Goal: Complete application form

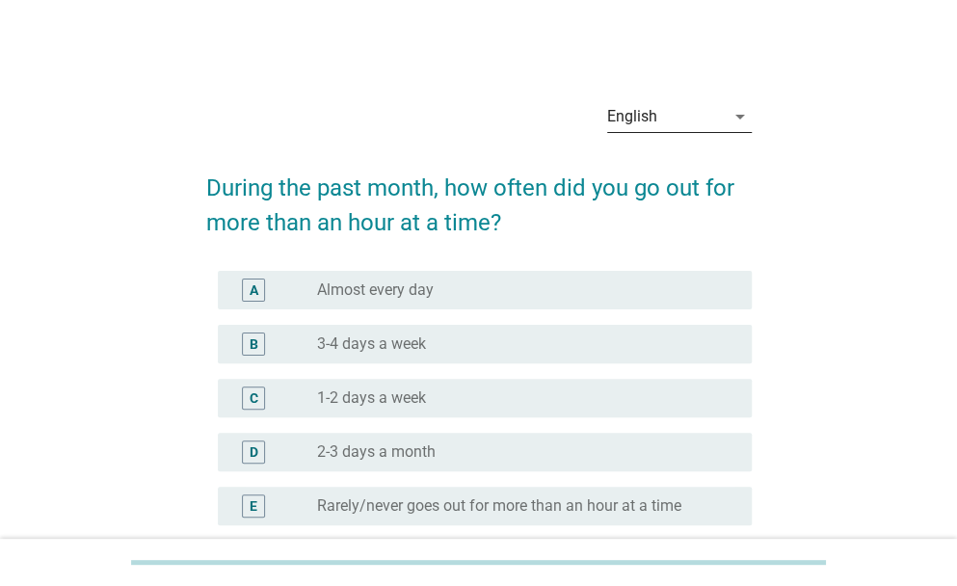
click at [678, 102] on div "English" at bounding box center [666, 116] width 118 height 31
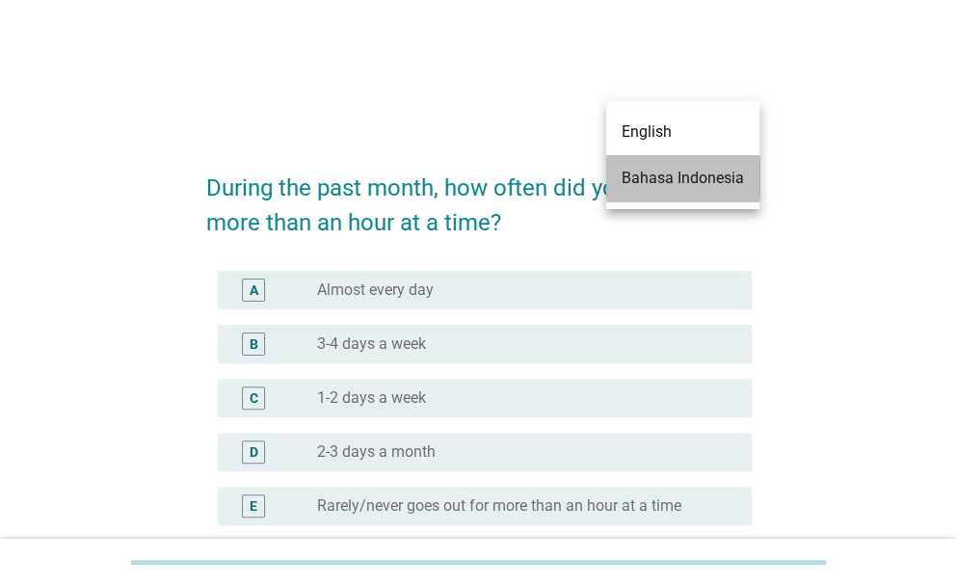
click at [672, 178] on div "Bahasa Indonesia" at bounding box center [682, 178] width 122 height 23
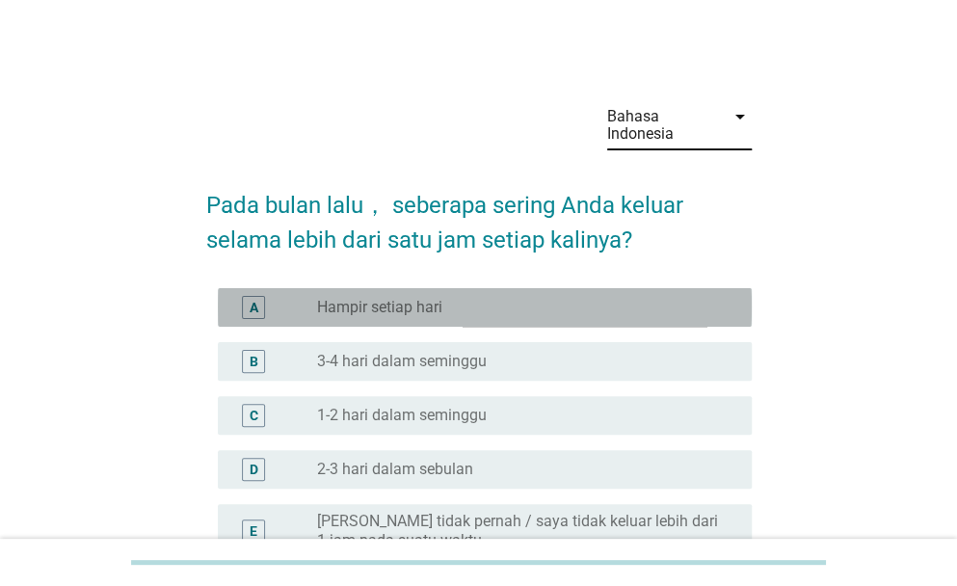
click at [522, 300] on div "radio_button_unchecked Hampir setiap hari" at bounding box center [519, 307] width 404 height 19
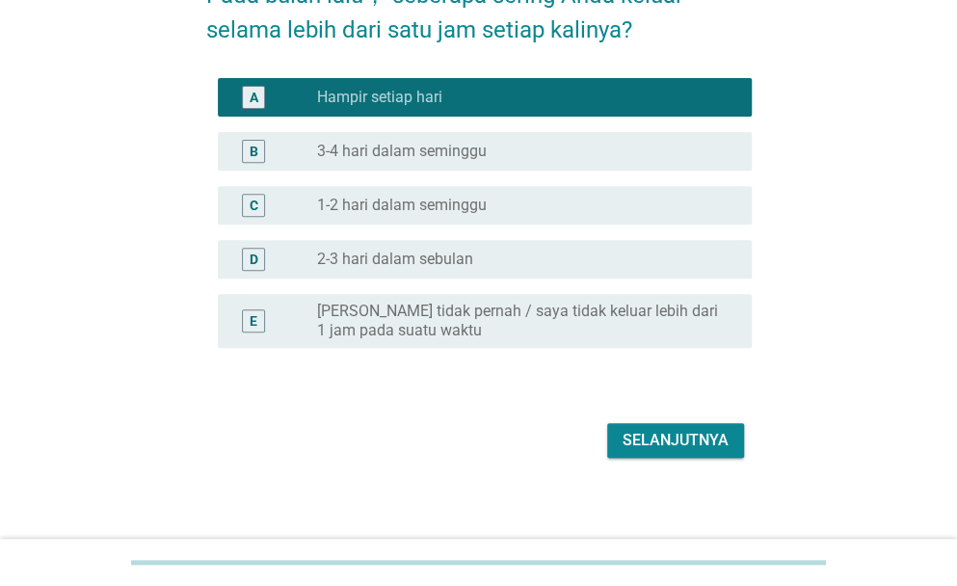
scroll to position [220, 0]
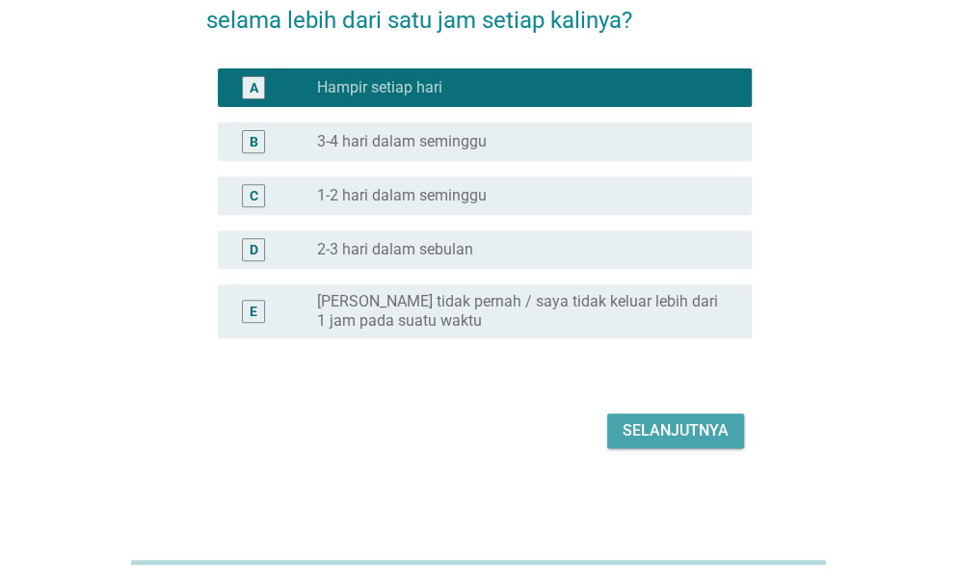
click at [698, 435] on div "Selanjutnya" at bounding box center [675, 430] width 106 height 23
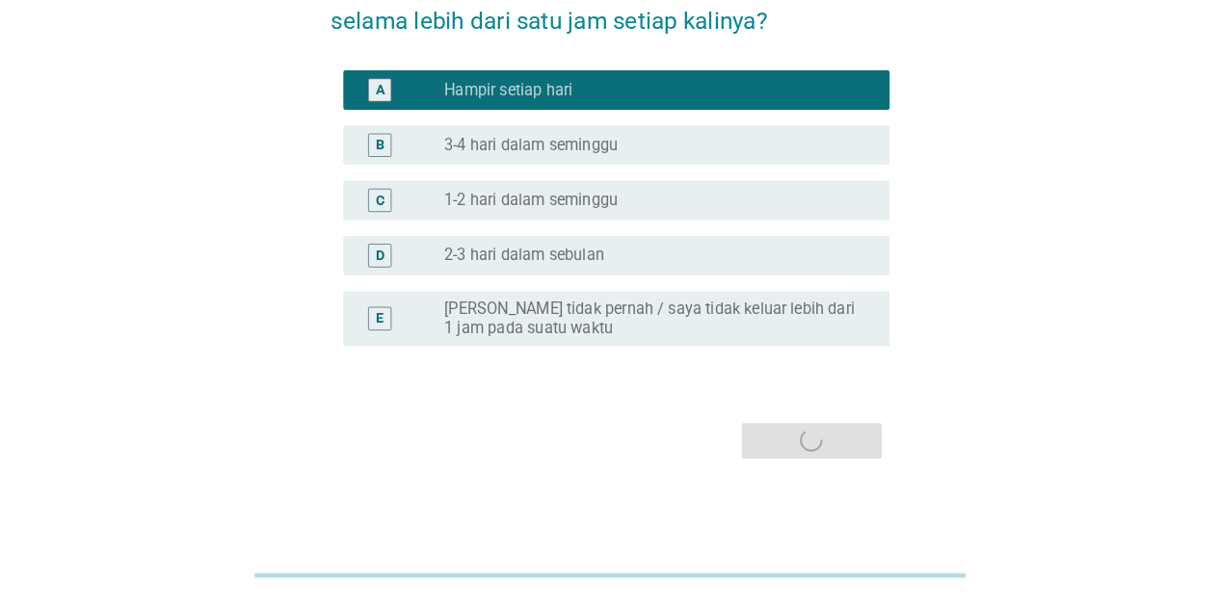
scroll to position [0, 0]
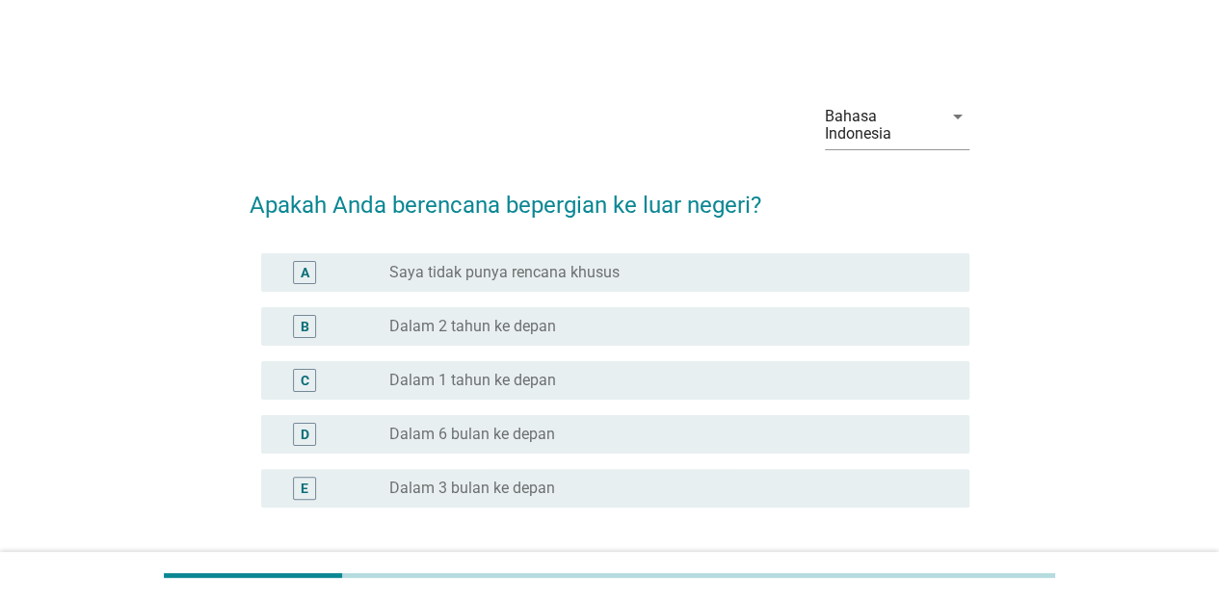
click at [512, 333] on label "Dalam 2 tahun ke depan" at bounding box center [472, 326] width 167 height 19
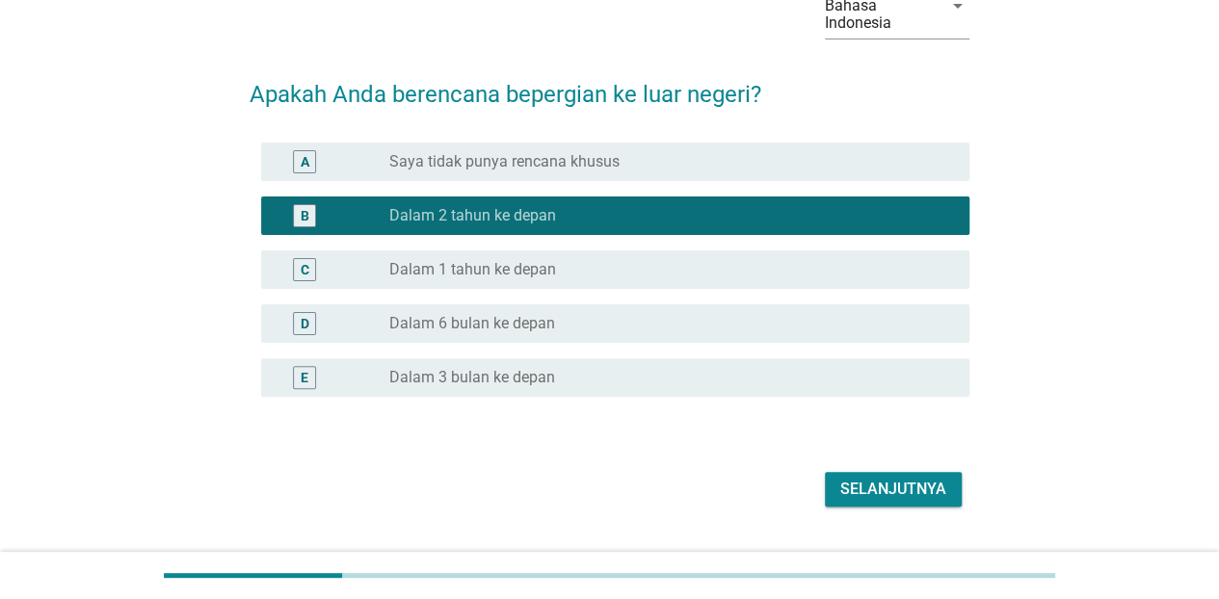
scroll to position [156, 0]
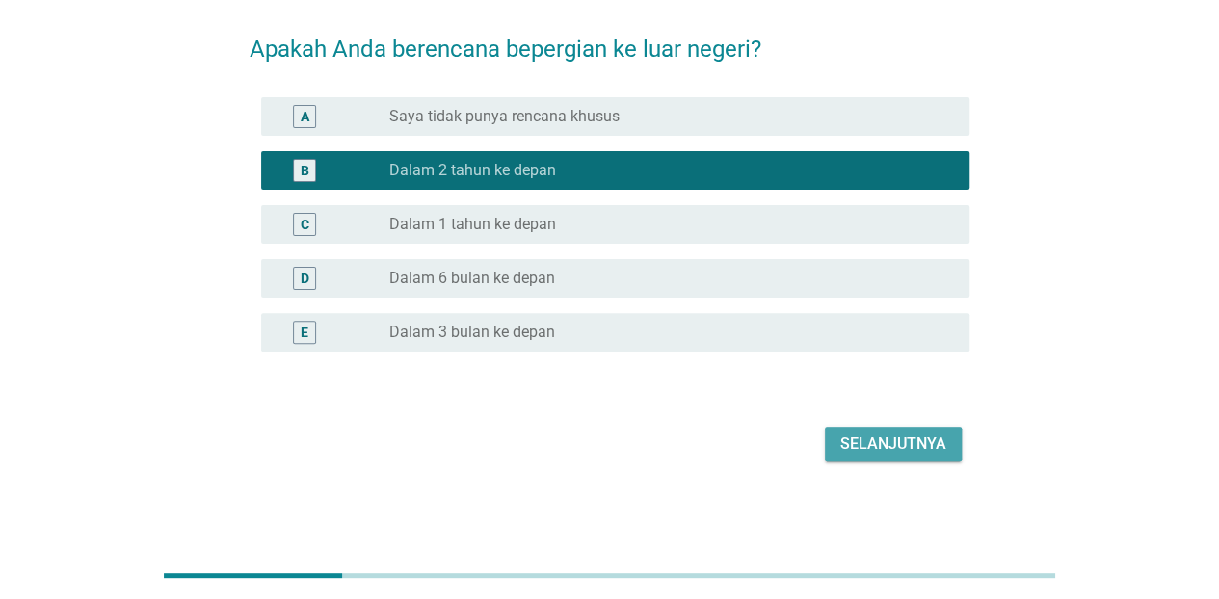
click at [943, 460] on button "Selanjutnya" at bounding box center [893, 444] width 137 height 35
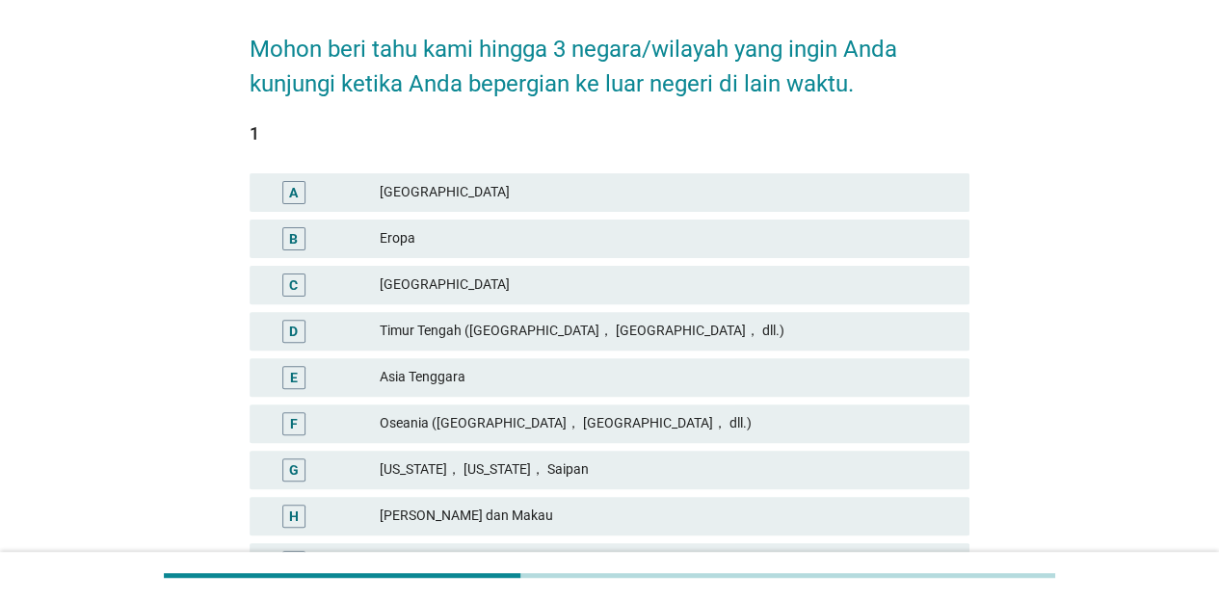
scroll to position [0, 0]
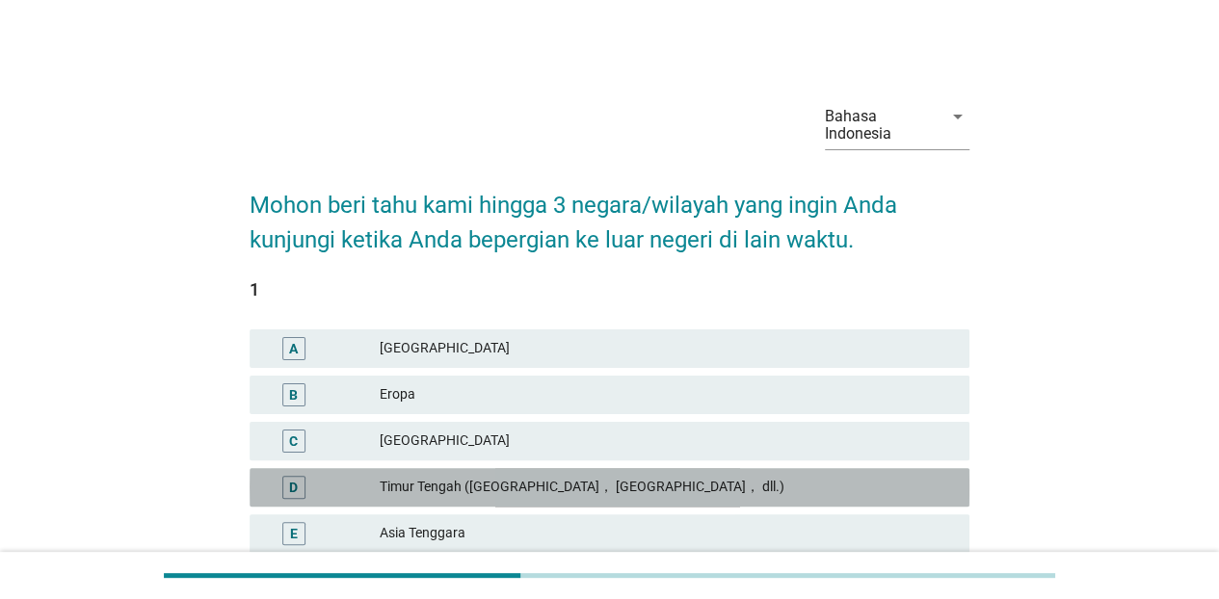
click at [783, 481] on div "Timur Tengah ([GEOGRAPHIC_DATA]， [GEOGRAPHIC_DATA]， dll.)" at bounding box center [667, 487] width 574 height 23
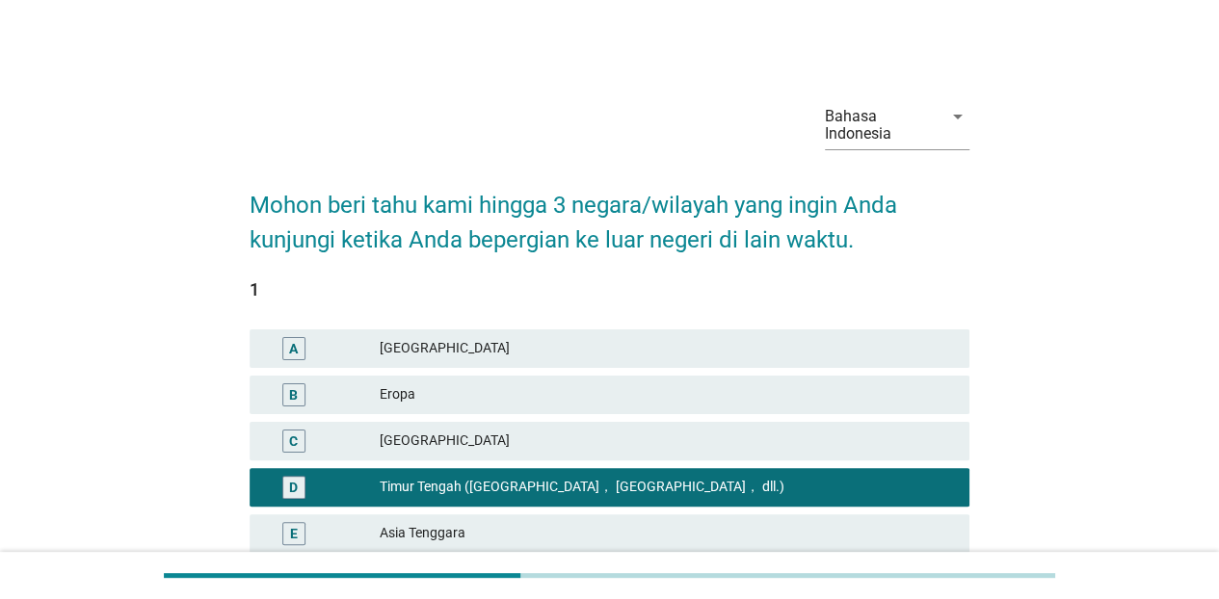
scroll to position [524, 0]
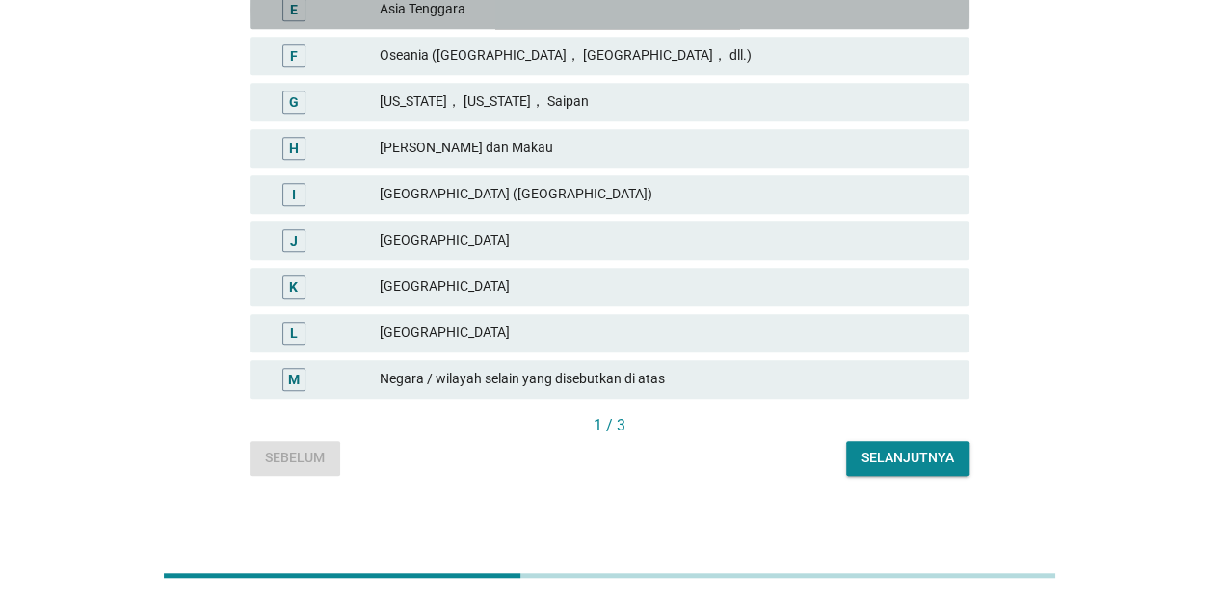
click at [410, 13] on div "Asia Tenggara" at bounding box center [667, 9] width 574 height 23
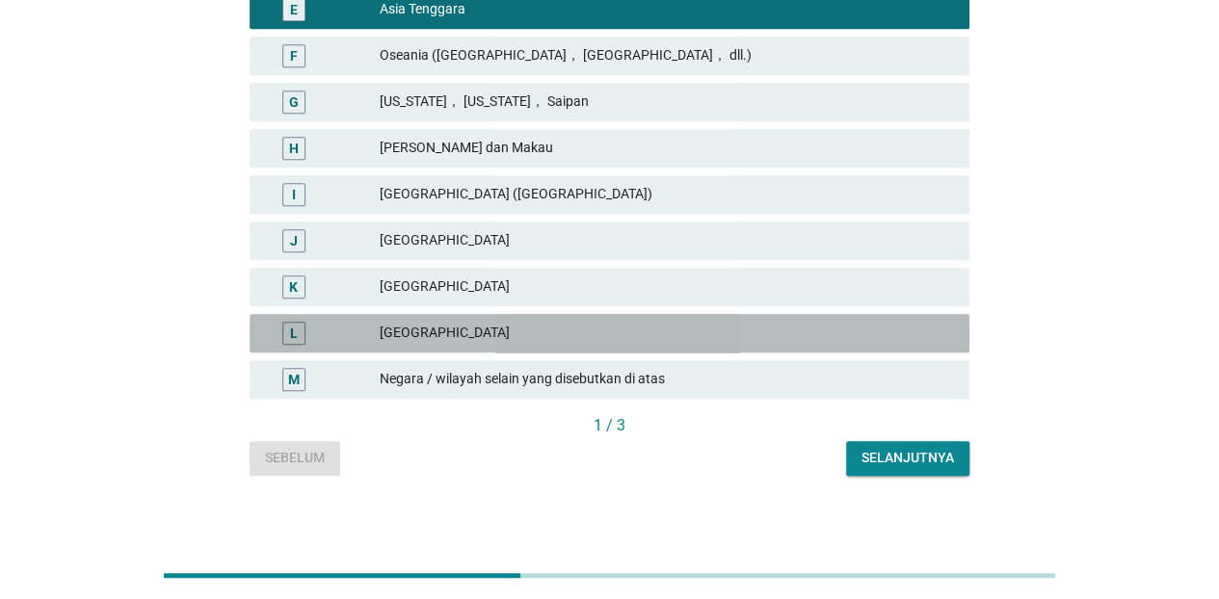
click at [422, 324] on div "[GEOGRAPHIC_DATA]" at bounding box center [667, 333] width 574 height 23
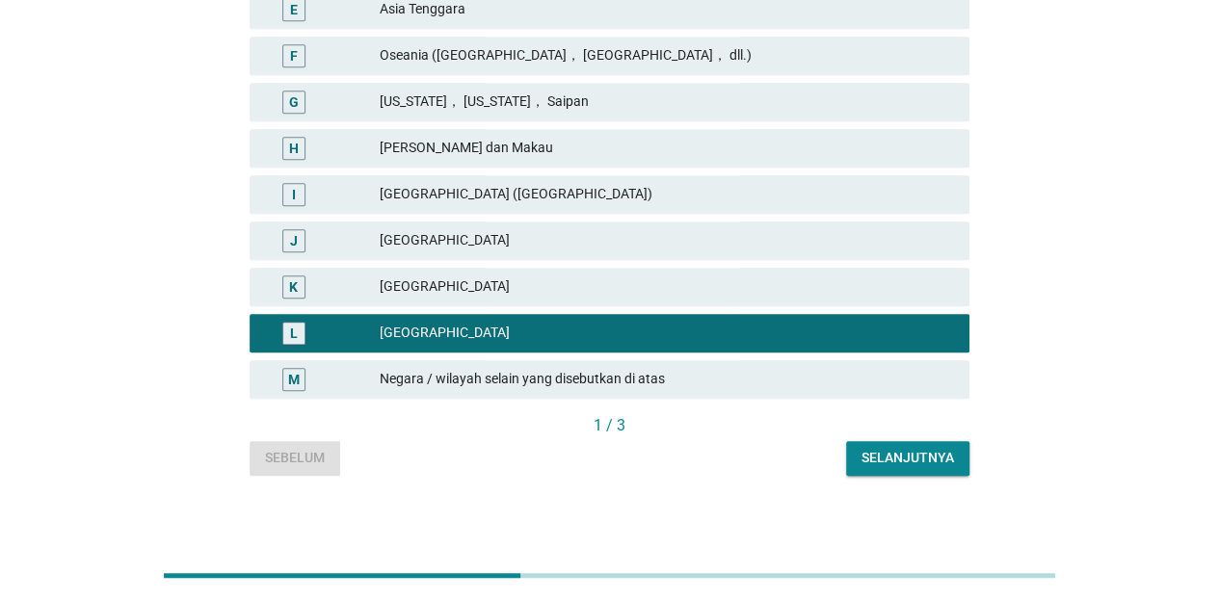
drag, startPoint x: 889, startPoint y: 477, endPoint x: 879, endPoint y: 466, distance: 15.0
click at [879, 466] on div "Bahasa Indonesia arrow_drop_down Mohon beri tahu kami hingga 3 negara/wilayah y…" at bounding box center [609, 18] width 750 height 945
click at [879, 466] on div "Selanjutnya" at bounding box center [907, 458] width 92 height 20
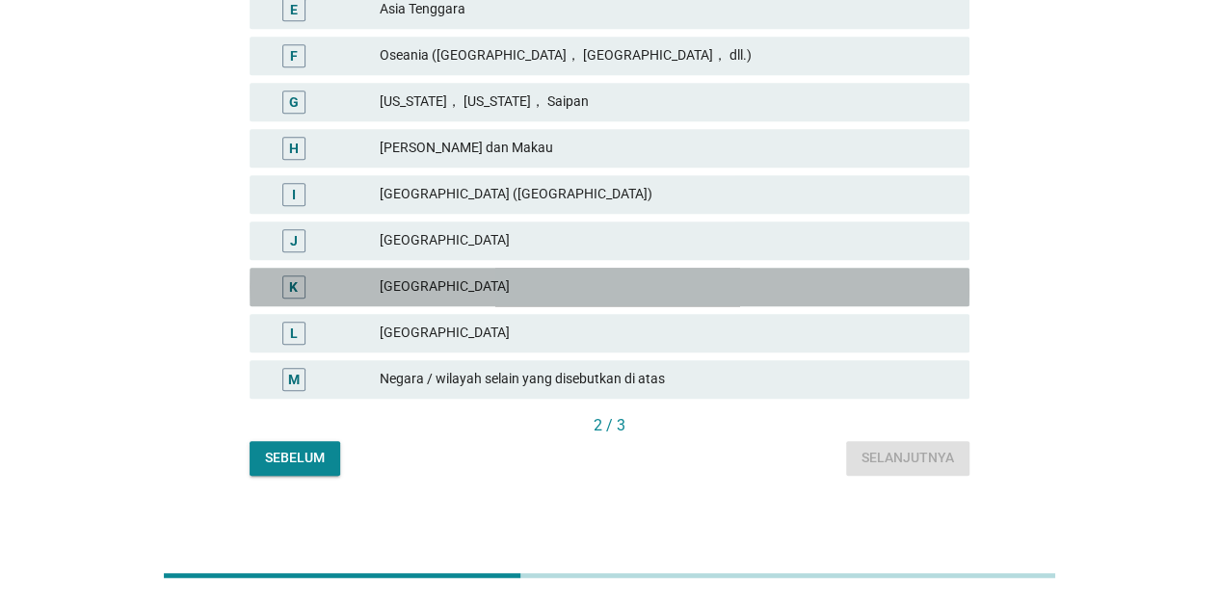
click at [443, 287] on div "[GEOGRAPHIC_DATA]" at bounding box center [667, 287] width 574 height 23
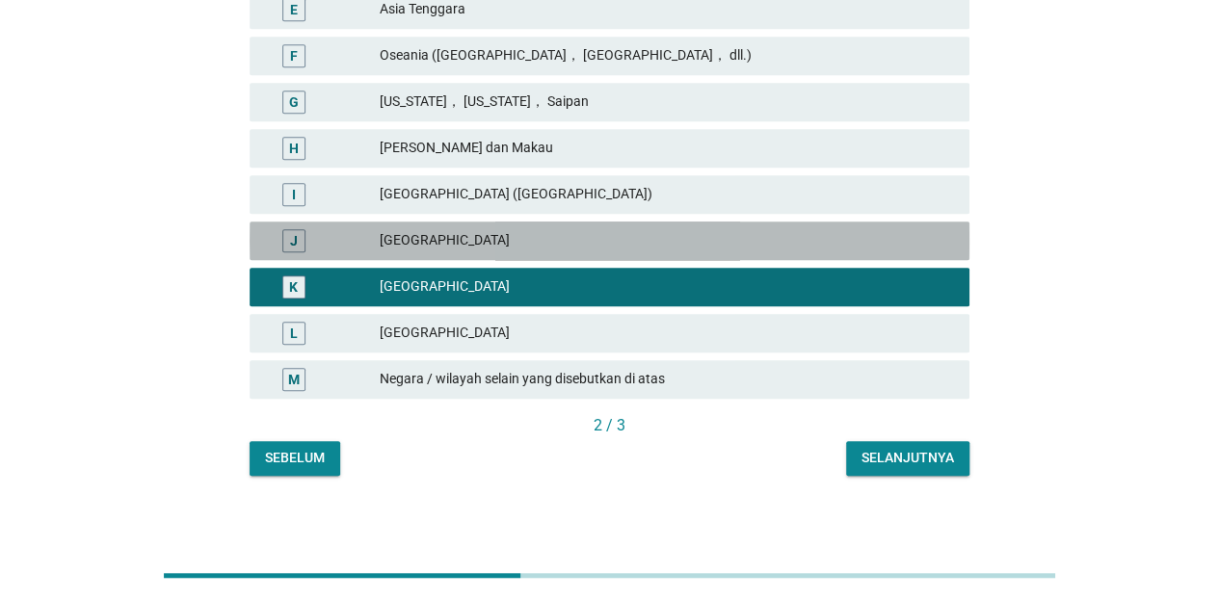
click at [407, 244] on div "[GEOGRAPHIC_DATA]" at bounding box center [667, 240] width 574 height 23
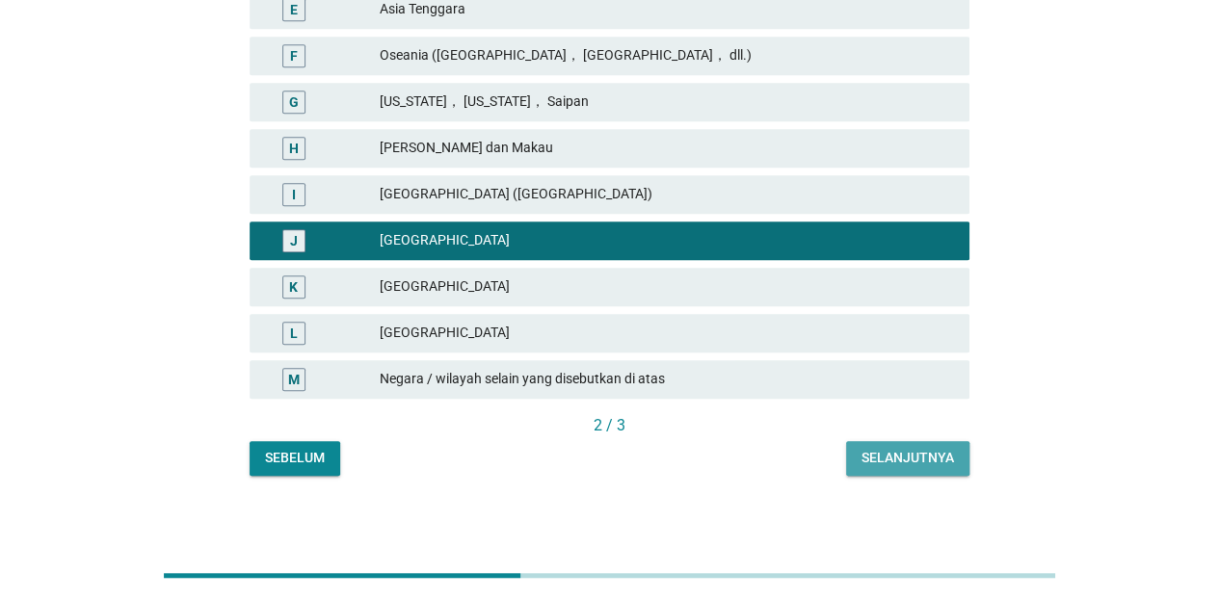
click at [916, 445] on button "Selanjutnya" at bounding box center [907, 458] width 123 height 35
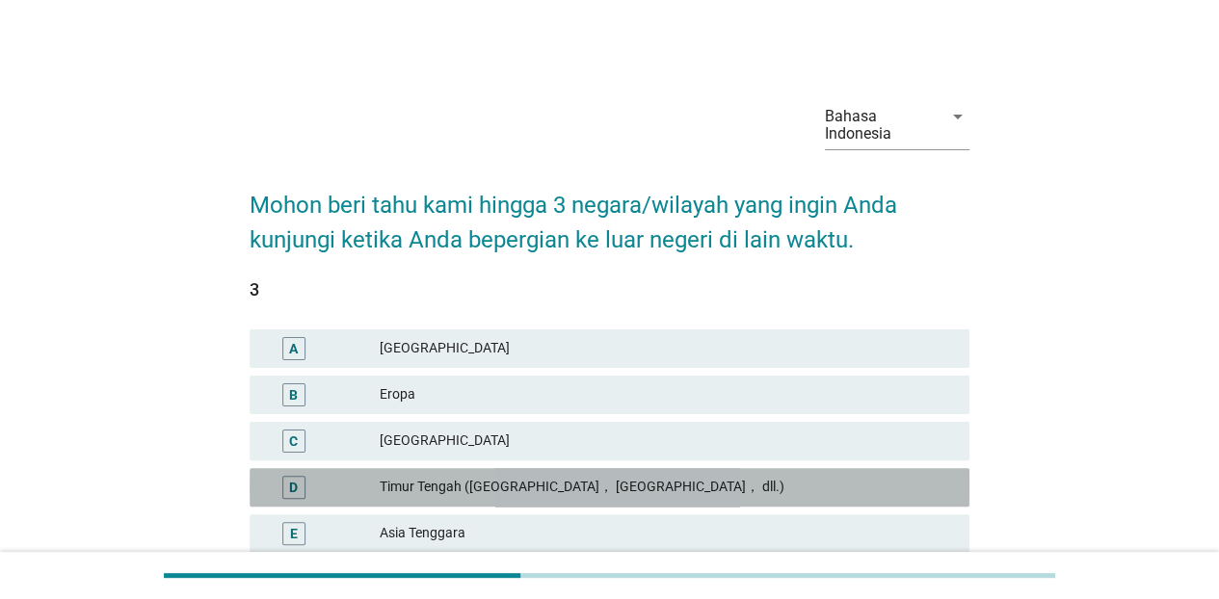
click at [696, 486] on div "Timur Tengah ([GEOGRAPHIC_DATA]， [GEOGRAPHIC_DATA]， dll.)" at bounding box center [667, 487] width 574 height 23
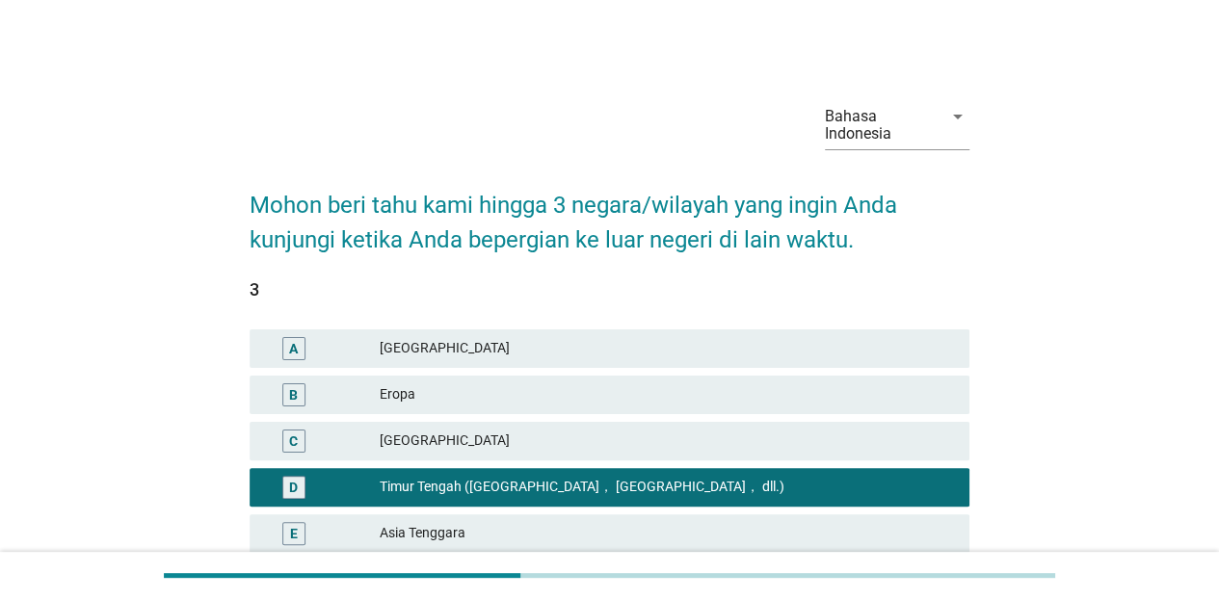
scroll to position [524, 0]
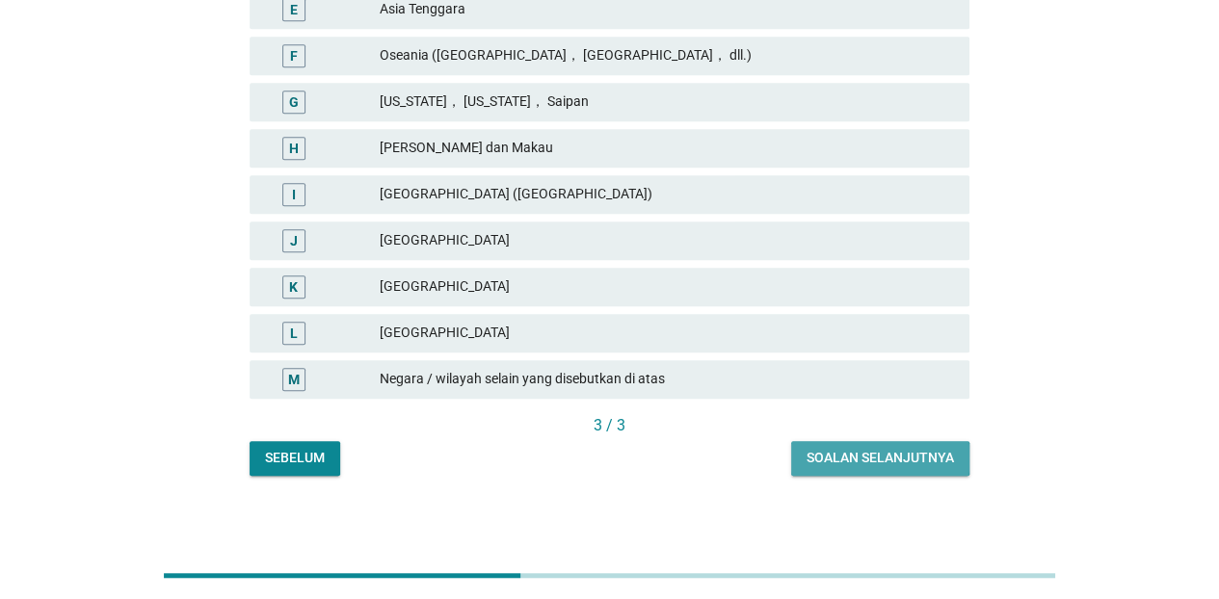
click at [898, 454] on div "Soalan selanjutnya" at bounding box center [879, 458] width 147 height 20
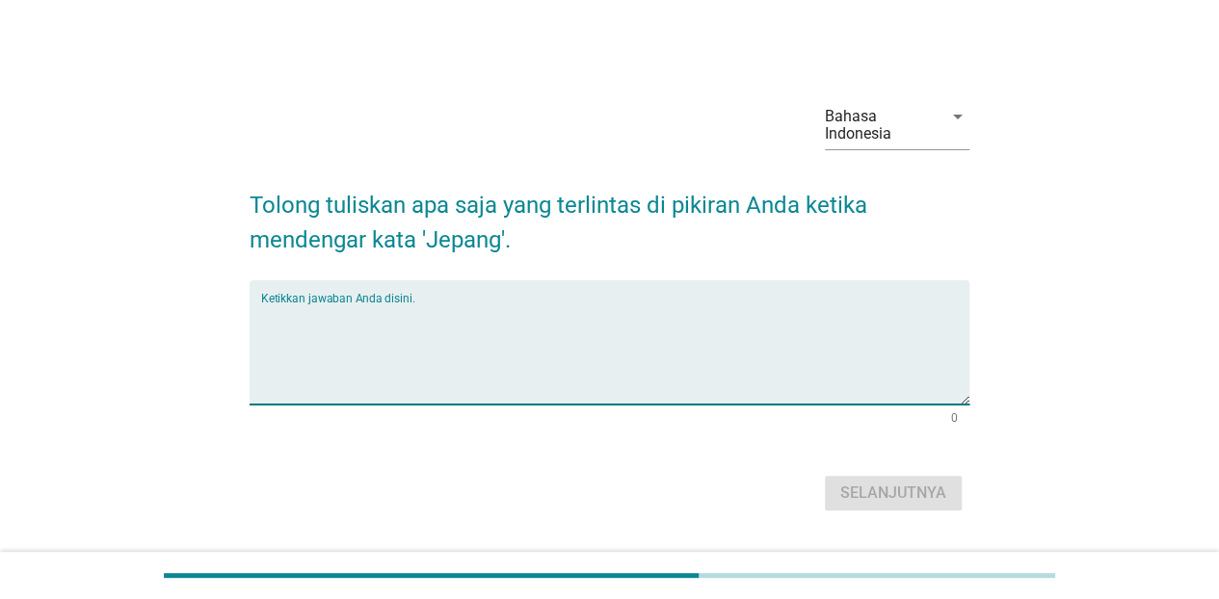
click at [688, 355] on textarea "Ketikkan jawaban Anda disini." at bounding box center [615, 353] width 708 height 101
type textarea "negara maju"
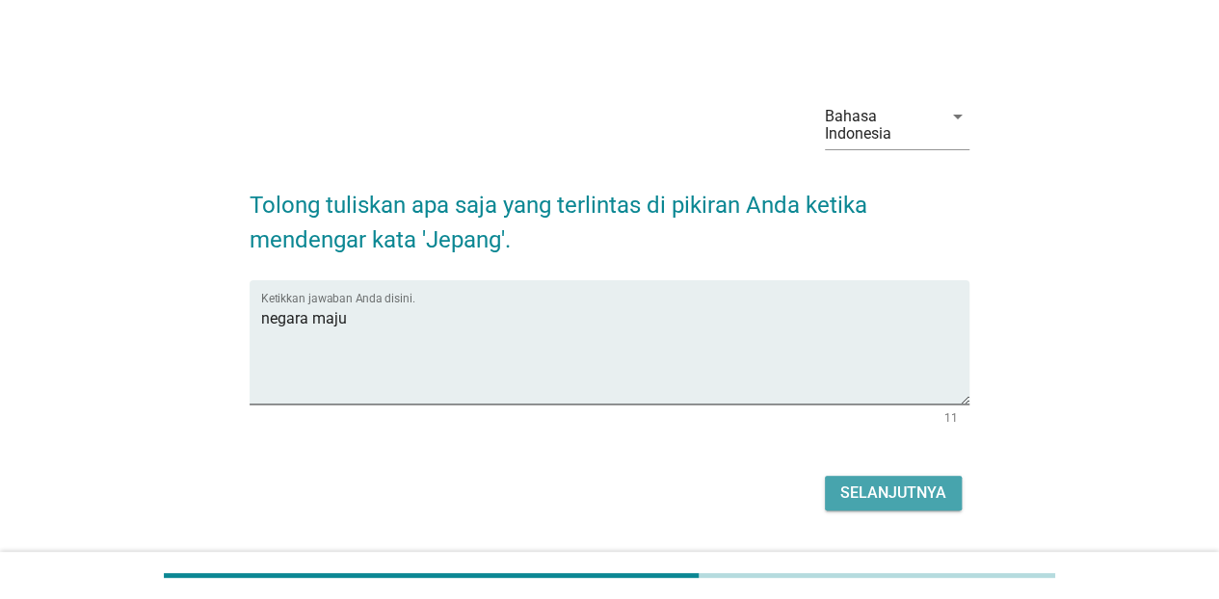
click at [863, 489] on div "Selanjutnya" at bounding box center [893, 493] width 106 height 23
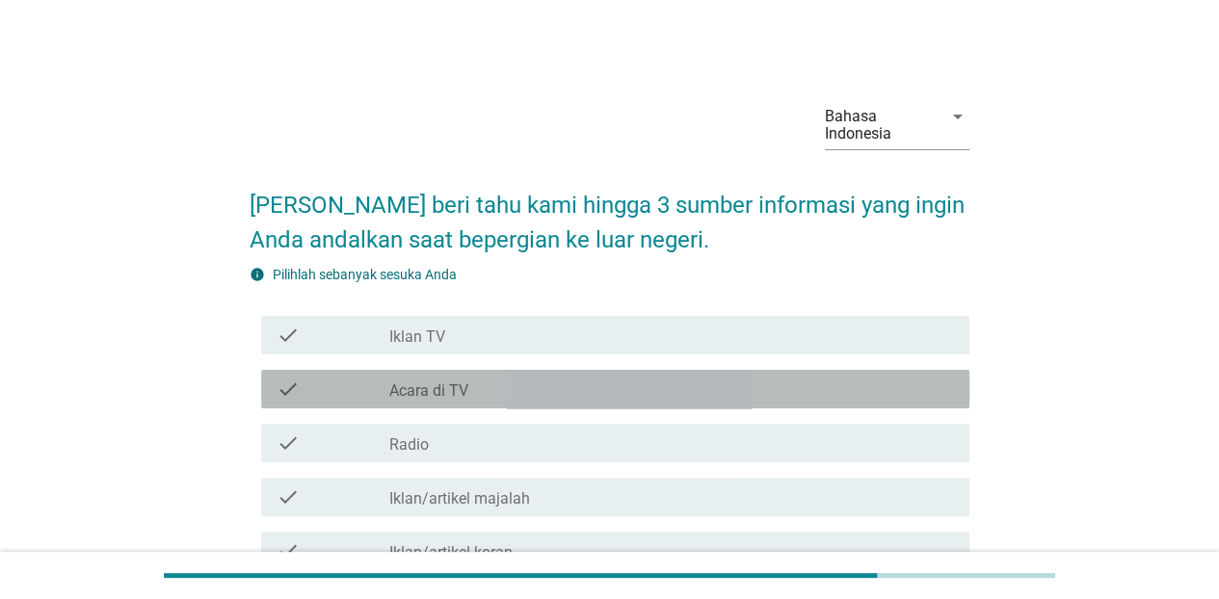
click at [632, 390] on div "check_box_outline_blank Acara di TV" at bounding box center [671, 389] width 564 height 23
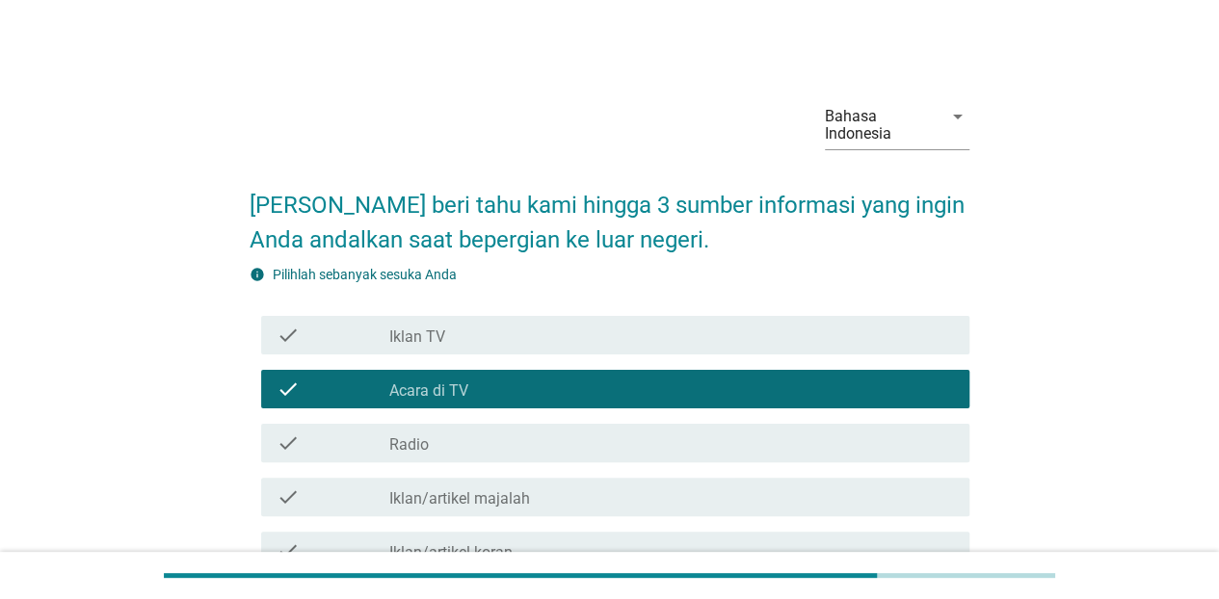
scroll to position [524, 0]
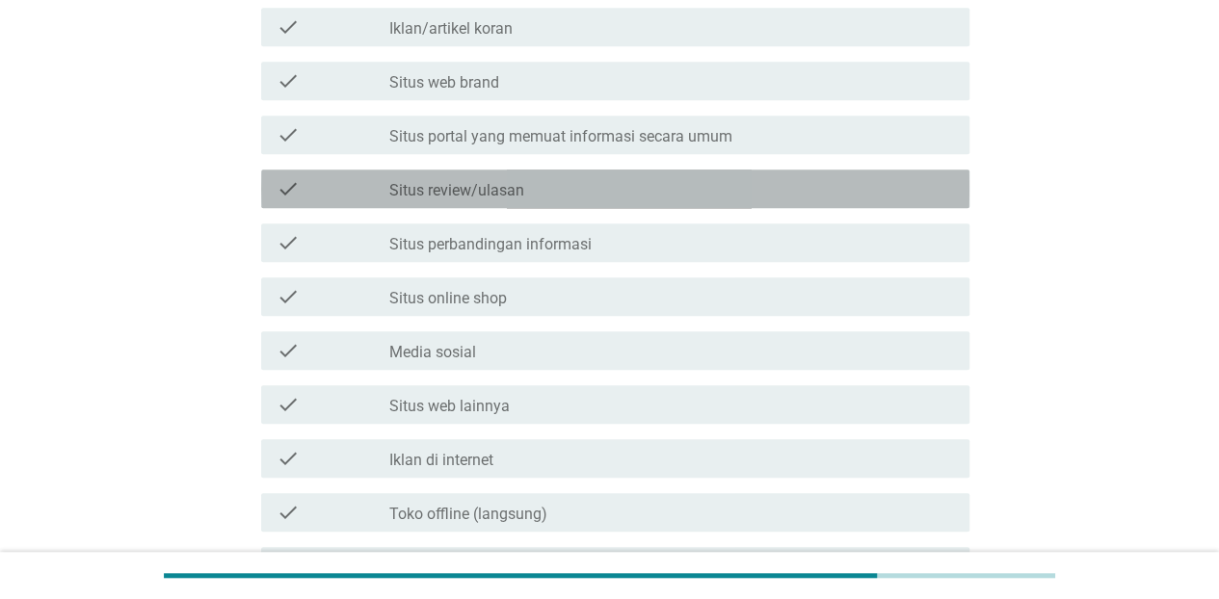
click at [487, 179] on div "check_box_outline_blank Situs review/ulasan" at bounding box center [671, 188] width 564 height 23
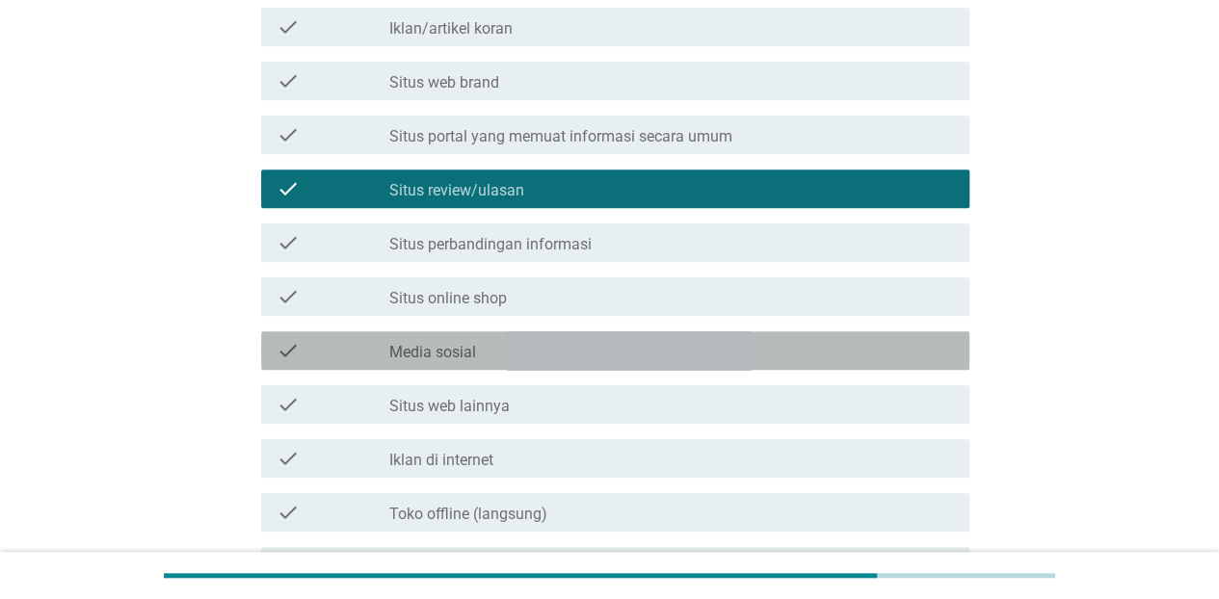
click at [443, 353] on label "Media sosial" at bounding box center [432, 352] width 87 height 19
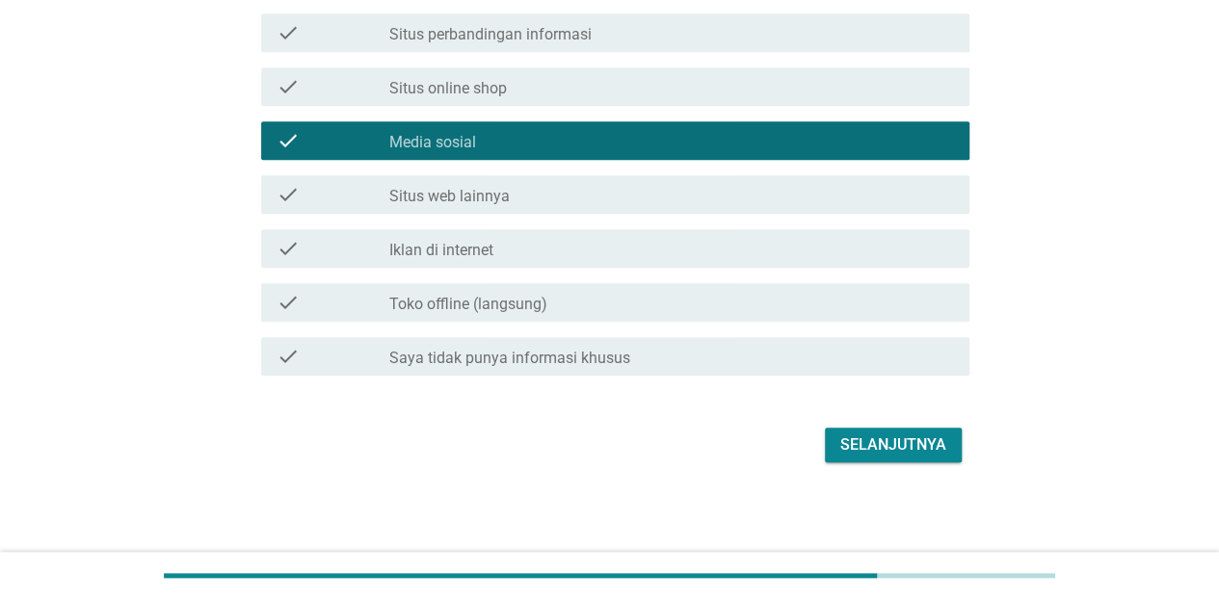
scroll to position [735, 0]
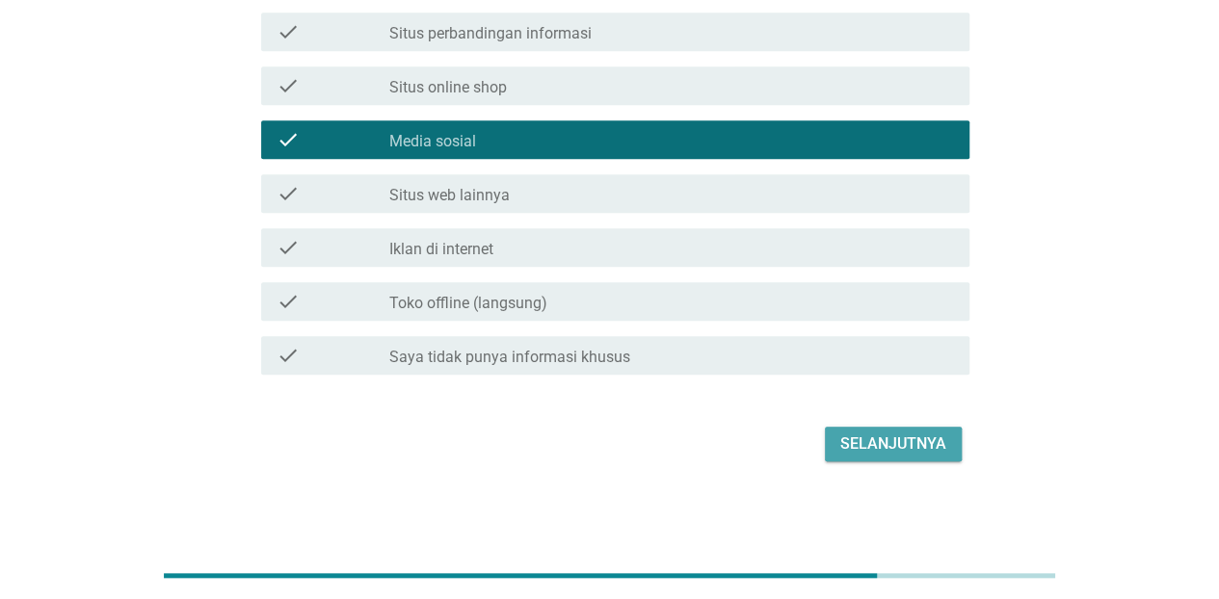
click at [927, 439] on div "Selanjutnya" at bounding box center [893, 444] width 106 height 23
